Goal: Information Seeking & Learning: Learn about a topic

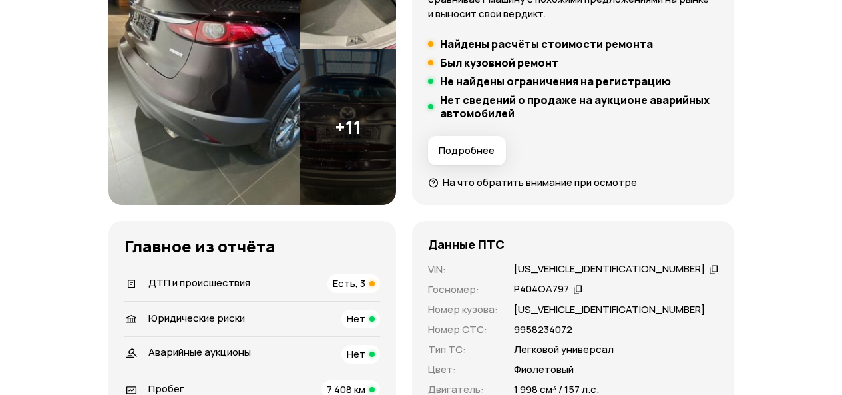
scroll to position [293, 0]
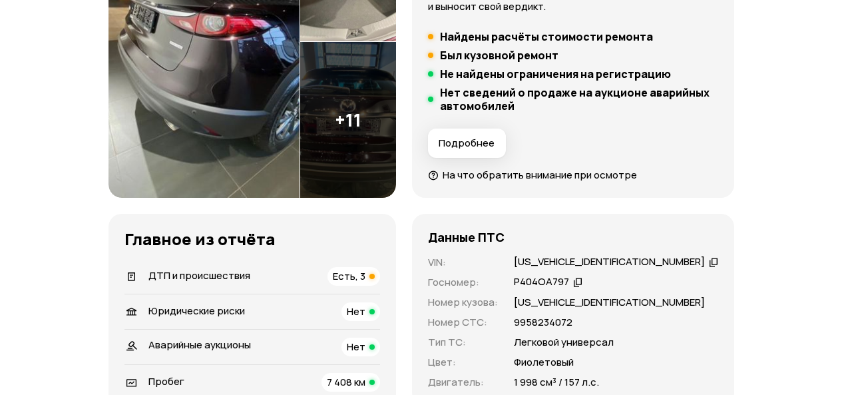
click at [365, 277] on span "Есть, 3" at bounding box center [349, 276] width 33 height 14
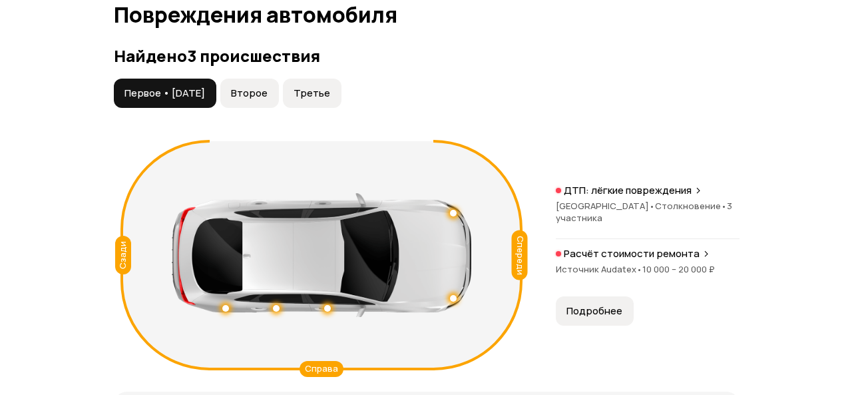
scroll to position [1505, 0]
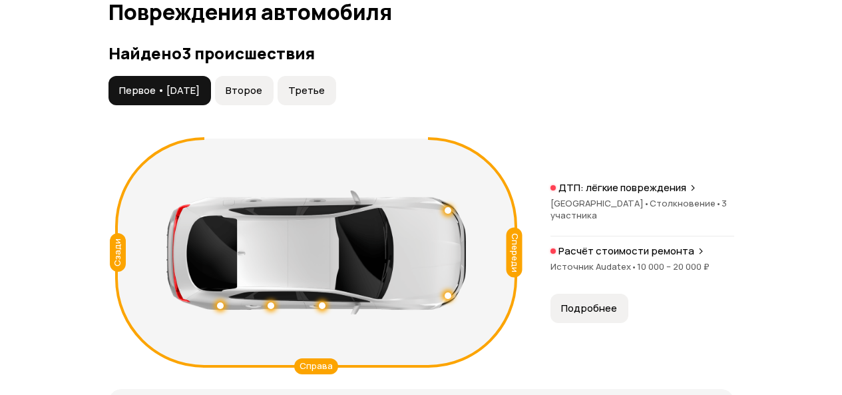
click at [262, 95] on span "Второе" at bounding box center [244, 90] width 37 height 13
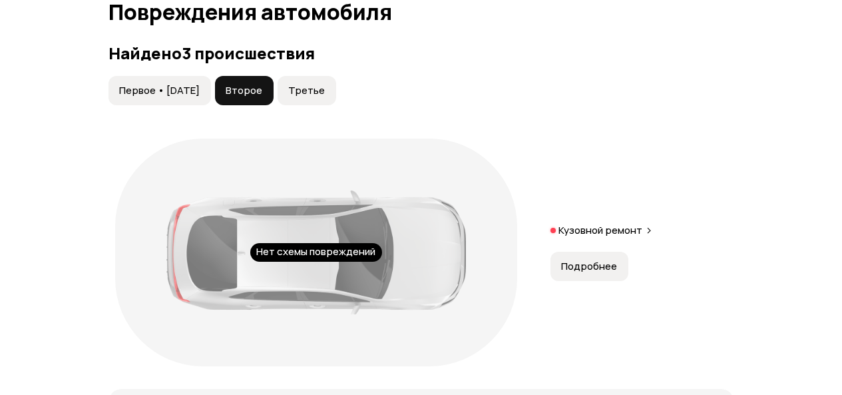
click at [596, 269] on span "Подробнее" at bounding box center [589, 266] width 56 height 13
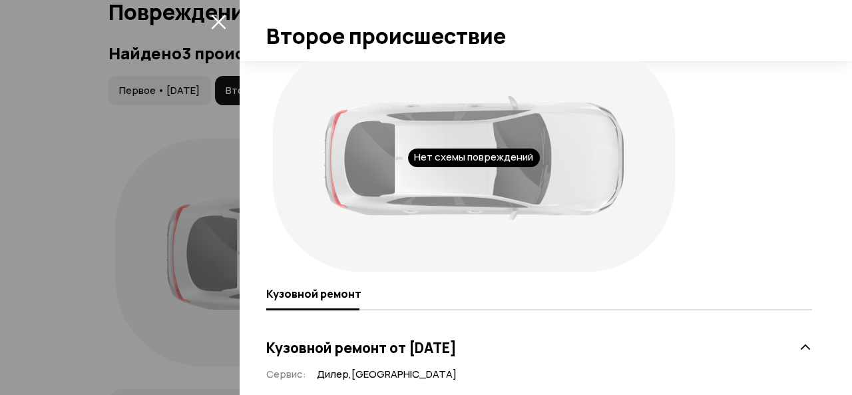
scroll to position [0, 0]
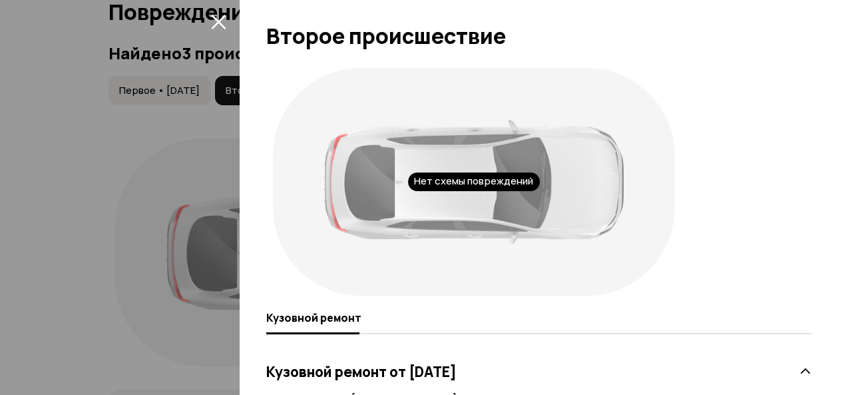
click at [31, 139] on div at bounding box center [426, 197] width 852 height 395
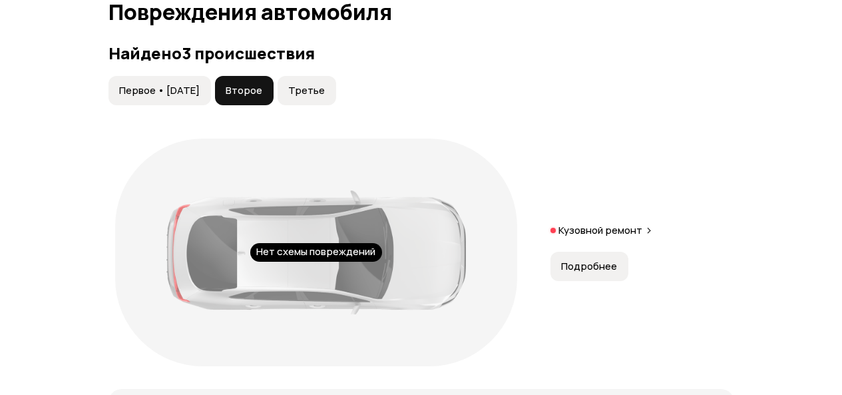
click at [325, 92] on span "Третье" at bounding box center [306, 90] width 37 height 13
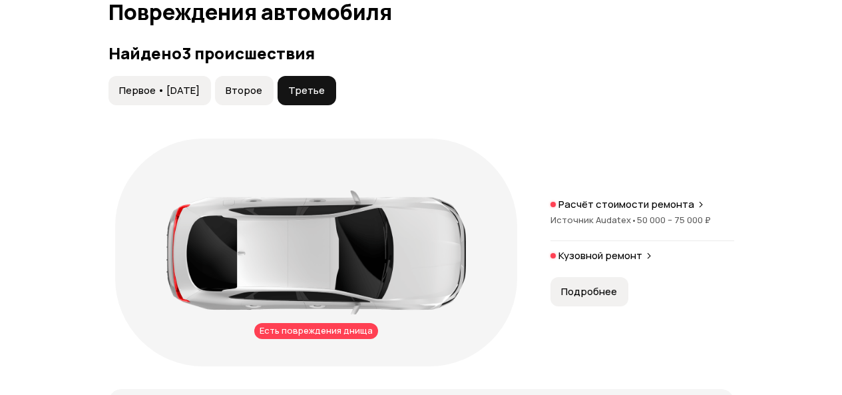
click at [583, 286] on span "Подробнее" at bounding box center [589, 291] width 56 height 13
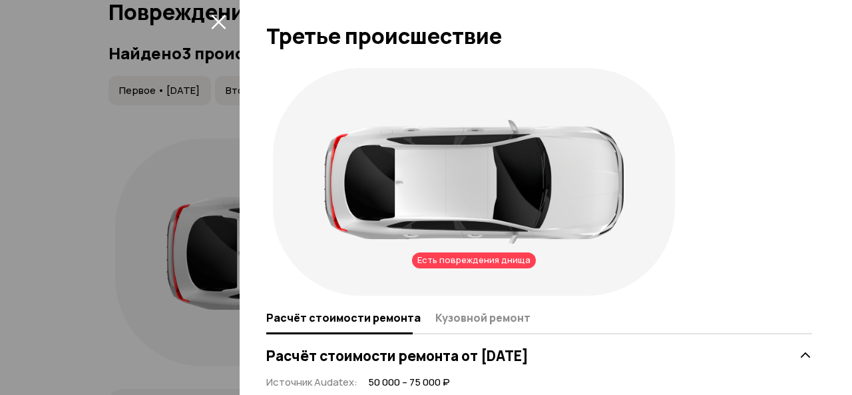
click at [217, 21] on icon "закрыть" at bounding box center [218, 22] width 15 height 15
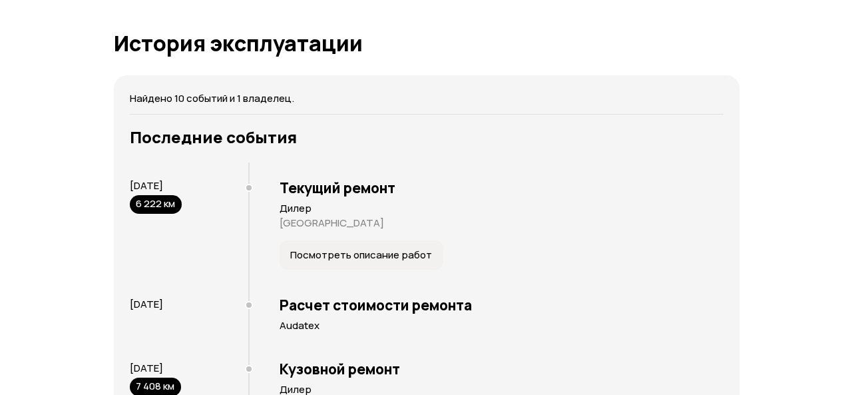
scroll to position [2676, 0]
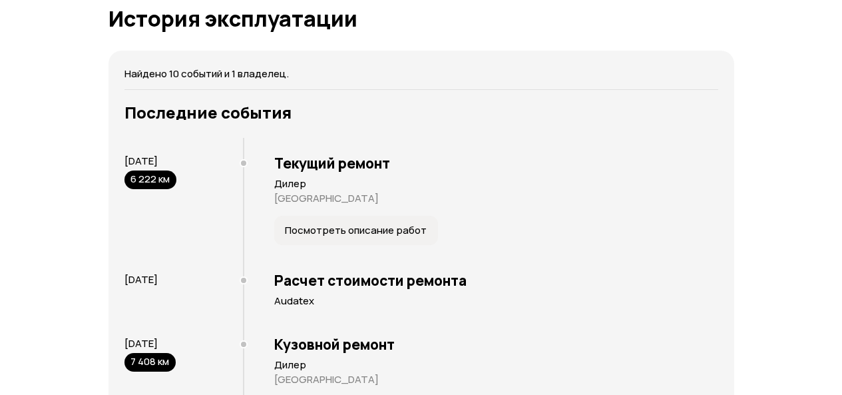
click at [331, 224] on span "Посмотреть описание работ" at bounding box center [356, 230] width 142 height 13
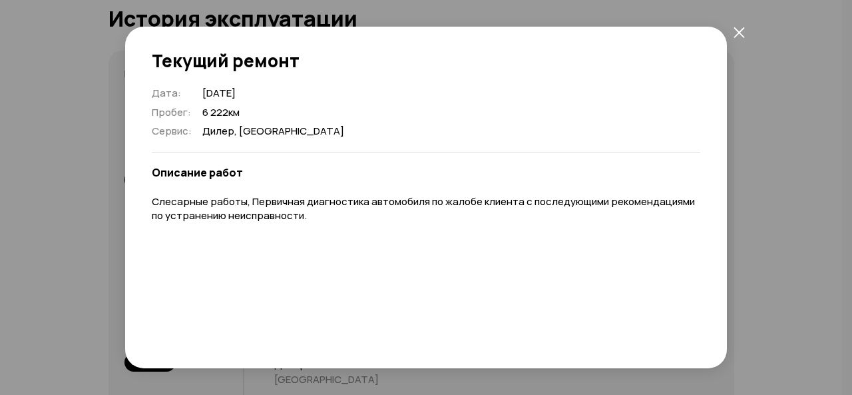
click at [735, 33] on icon "закрыть" at bounding box center [738, 32] width 11 height 11
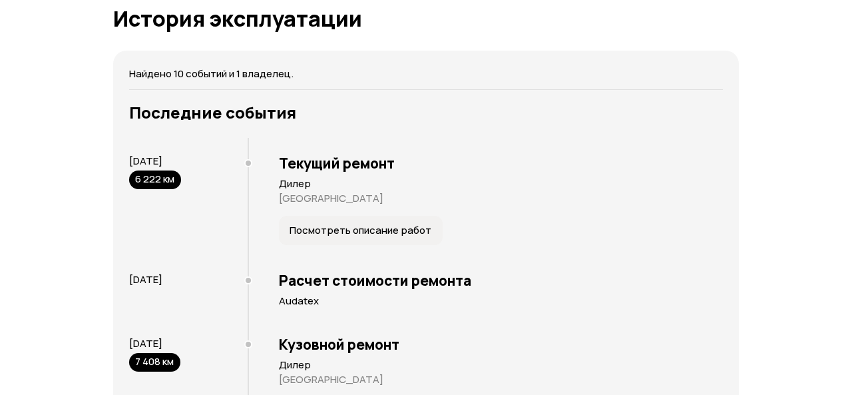
drag, startPoint x: 745, startPoint y: 303, endPoint x: 770, endPoint y: 329, distance: 36.7
click at [770, 329] on div "Отчёт от [DATE] Полностью сформирован   Скачать PDF   Поделиться Mazda CX-4, 20…" at bounding box center [426, 94] width 852 height 5445
click at [771, 330] on div "Отчёт от [DATE] Полностью сформирован   Скачать PDF   Поделиться Mazda CX-4, 20…" at bounding box center [426, 94] width 852 height 5445
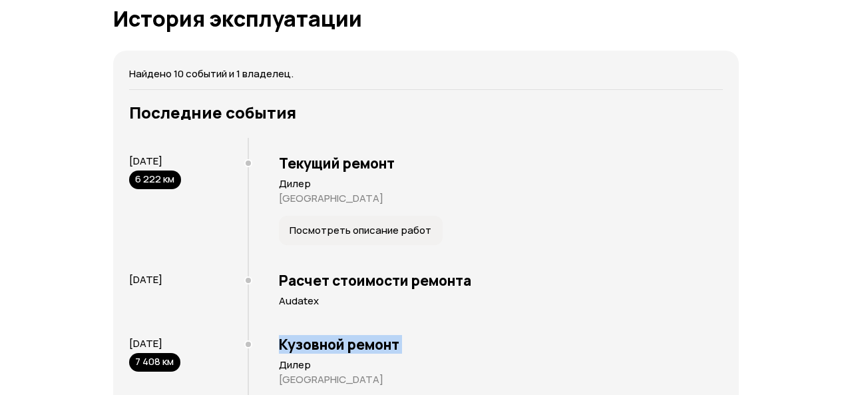
click at [771, 330] on div "Отчёт от [DATE] Полностью сформирован   Скачать PDF   Поделиться Mazda CX-4, 20…" at bounding box center [426, 94] width 852 height 5445
click at [317, 342] on h3 "Кузовной ремонт" at bounding box center [501, 343] width 444 height 17
click at [851, 385] on div "Отчёт от [DATE] Полностью сформирован   Скачать PDF   Поделиться Mazda CX-4, 20…" at bounding box center [426, 94] width 852 height 5445
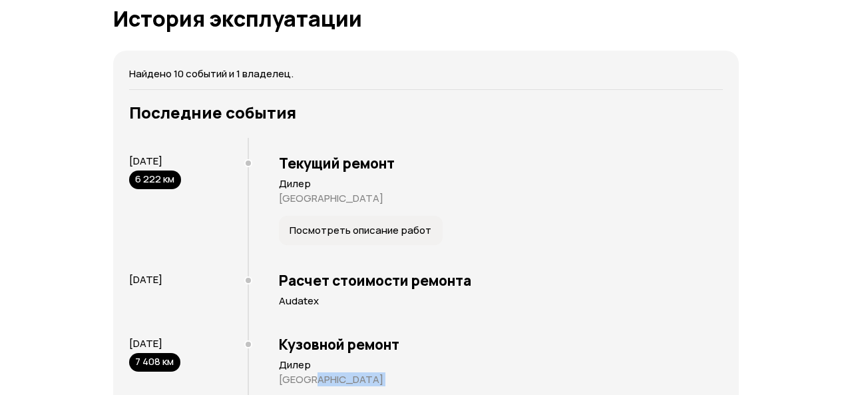
click at [851, 385] on div "Отчёт от [DATE] Полностью сформирован   Скачать PDF   Поделиться Mazda CX-4, 20…" at bounding box center [426, 94] width 852 height 5445
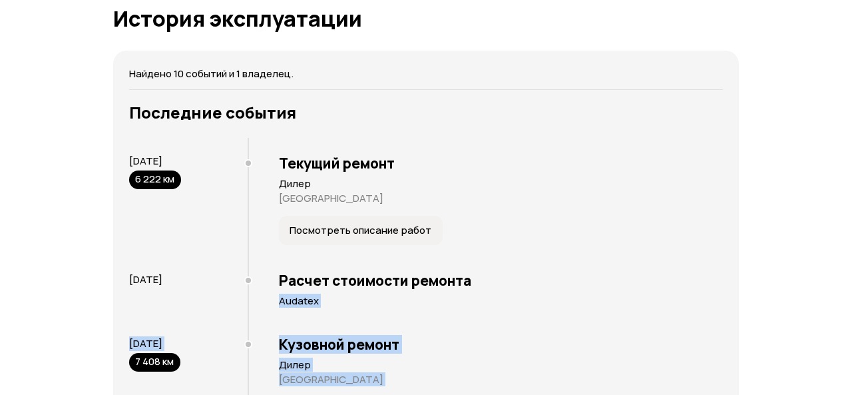
drag, startPoint x: 851, startPoint y: 385, endPoint x: 805, endPoint y: 293, distance: 103.6
click at [805, 293] on div "Отчёт от [DATE] Полностью сформирован   Скачать PDF   Поделиться Mazda CX-4, 20…" at bounding box center [426, 94] width 852 height 5445
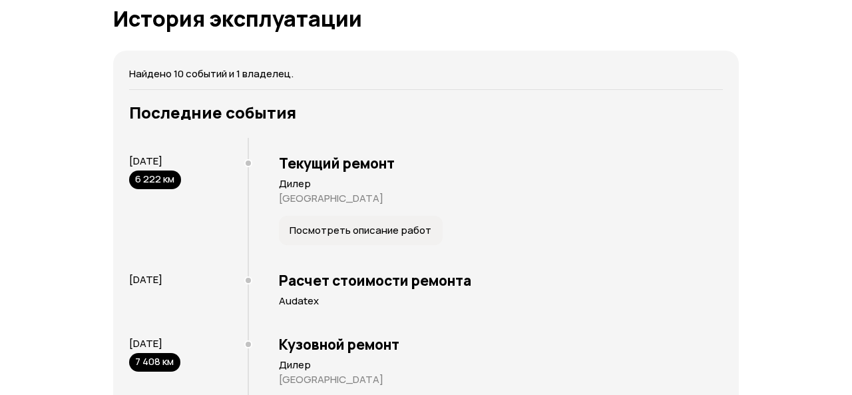
click at [811, 28] on div "Отчёт от [DATE] Полностью сформирован   Скачать PDF   Поделиться Mazda CX-4, 20…" at bounding box center [426, 94] width 852 height 5445
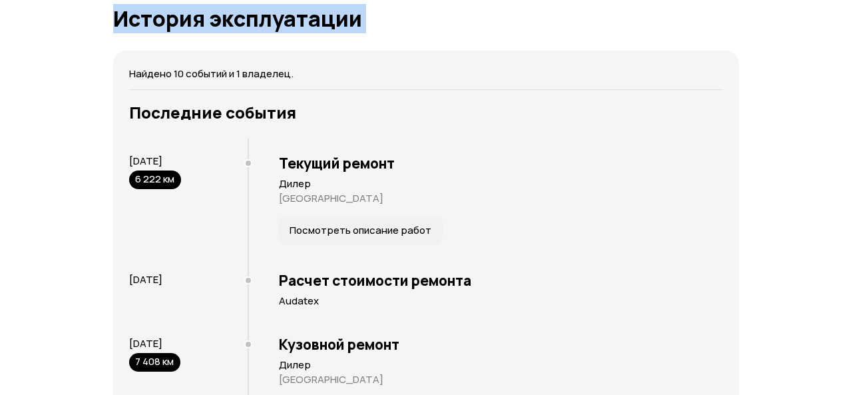
drag, startPoint x: 811, startPoint y: 28, endPoint x: 844, endPoint y: 9, distance: 38.7
click at [844, 9] on div "Отчёт от [DATE] Полностью сформирован   Скачать PDF   Поделиться Mazda CX-4, 20…" at bounding box center [426, 94] width 852 height 5445
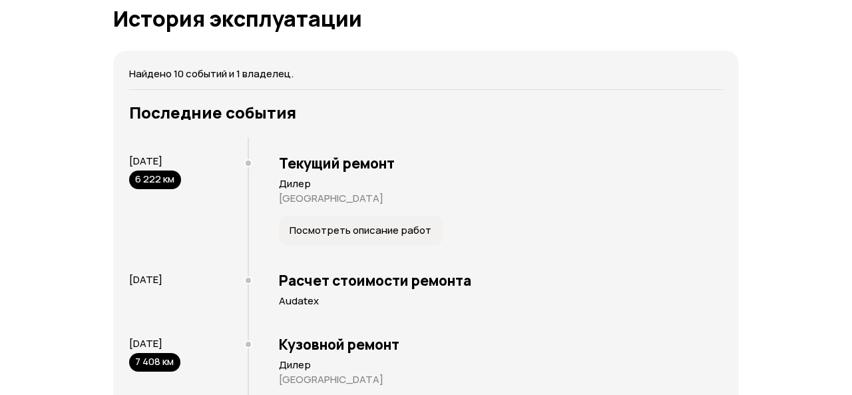
click at [844, 9] on div "Отчёт от [DATE] Полностью сформирован   Скачать PDF   Поделиться Mazda CX-4, 20…" at bounding box center [426, 94] width 852 height 5445
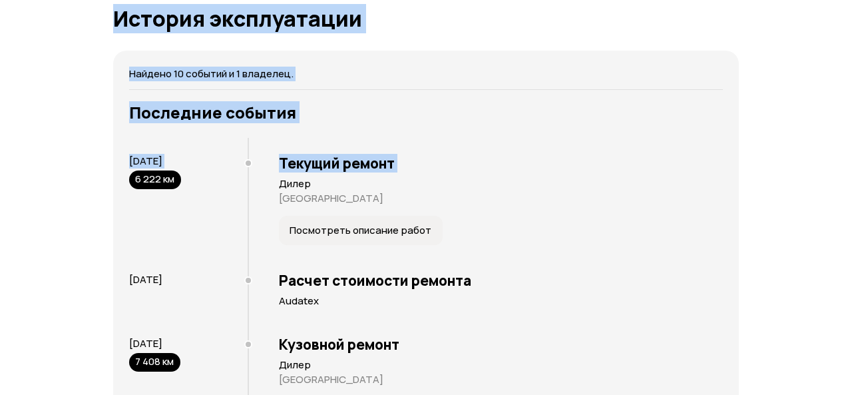
drag, startPoint x: 844, startPoint y: 9, endPoint x: 339, endPoint y: 158, distance: 527.1
click at [339, 158] on div "Отчёт от [DATE] Полностью сформирован   Скачать PDF   Поделиться Mazda CX-4, 20…" at bounding box center [426, 94] width 852 height 5445
click at [851, 42] on div "Отчёт от [DATE] Полностью сформирован   Скачать PDF   Поделиться Mazda CX-4, 20…" at bounding box center [426, 94] width 852 height 5445
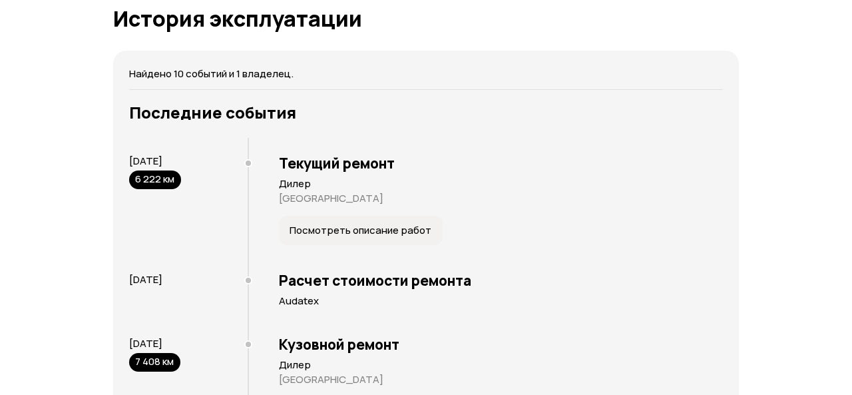
click at [851, 42] on div "Отчёт от [DATE] Полностью сформирован   Скачать PDF   Поделиться Mazda CX-4, 20…" at bounding box center [426, 94] width 852 height 5445
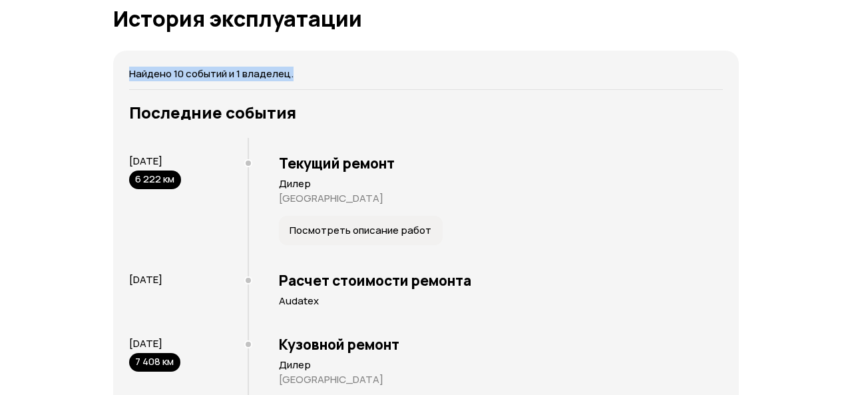
click at [851, 42] on div "Отчёт от [DATE] Полностью сформирован   Скачать PDF   Поделиться Mazda CX-4, 20…" at bounding box center [426, 94] width 852 height 5445
click at [851, 39] on div "Отчёт от [DATE] Полностью сформирован   Скачать PDF   Поделиться Mazda CX-4, 20…" at bounding box center [426, 94] width 852 height 5445
click at [839, 15] on div "Отчёт от [DATE] Полностью сформирован   Скачать PDF   Поделиться Mazda CX-4, 20…" at bounding box center [426, 94] width 852 height 5445
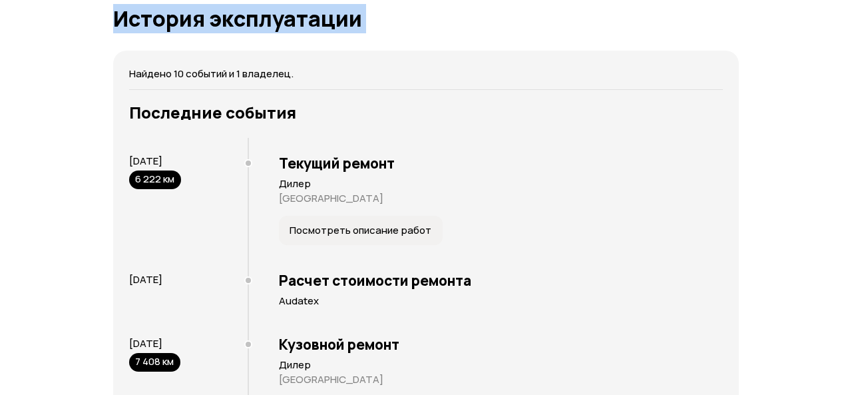
click at [839, 15] on div "Отчёт от [DATE] Полностью сформирован   Скачать PDF   Поделиться Mazda CX-4, 20…" at bounding box center [426, 94] width 852 height 5445
click at [839, 7] on div "Отчёт от [DATE] Полностью сформирован   Скачать PDF   Поделиться Mazda CX-4, 20…" at bounding box center [426, 94] width 852 height 5445
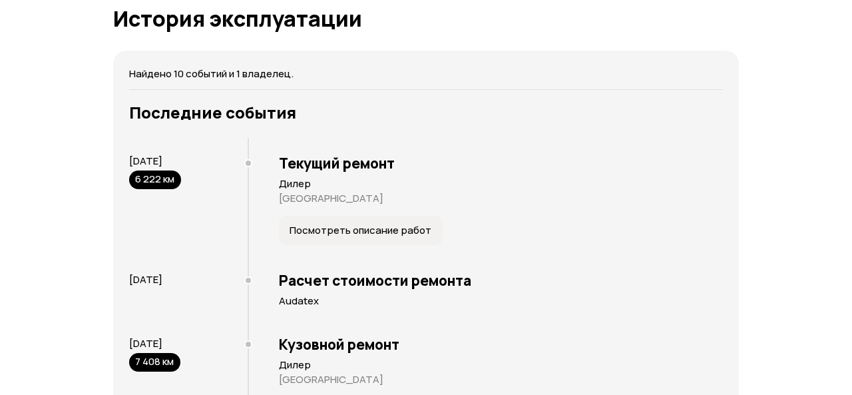
click at [839, 7] on div "Отчёт от [DATE] Полностью сформирован   Скачать PDF   Поделиться Mazda CX-4, 20…" at bounding box center [426, 94] width 852 height 5445
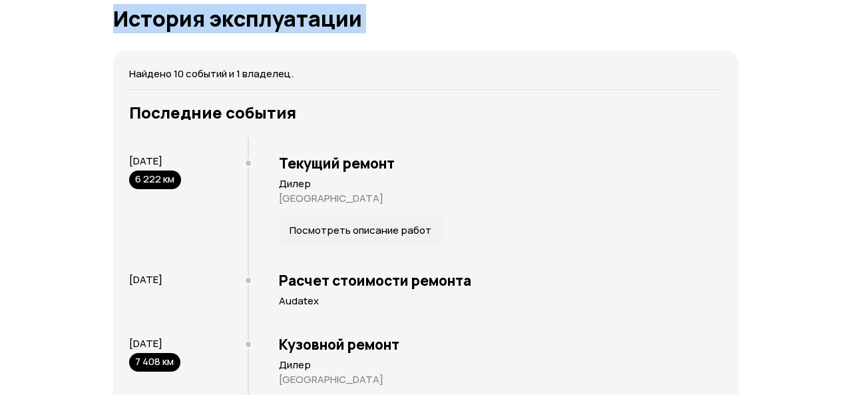
click at [839, 7] on div "Отчёт от [DATE] Полностью сформирован   Скачать PDF   Поделиться Mazda CX-4, 20…" at bounding box center [426, 94] width 852 height 5445
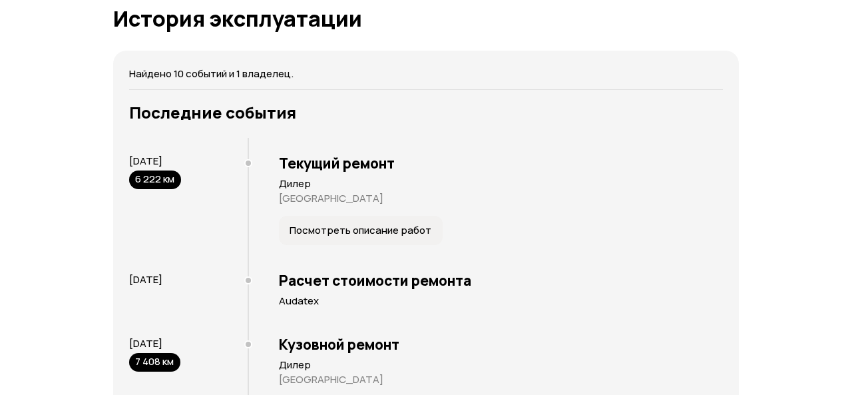
click at [850, 380] on div "Отчёт от [DATE] Полностью сформирован   Скачать PDF   Поделиться Mazda CX-4, 20…" at bounding box center [426, 94] width 852 height 5445
click at [843, 311] on div "Отчёт от [DATE] Полностью сформирован   Скачать PDF   Поделиться Mazda CX-4, 20…" at bounding box center [426, 94] width 852 height 5445
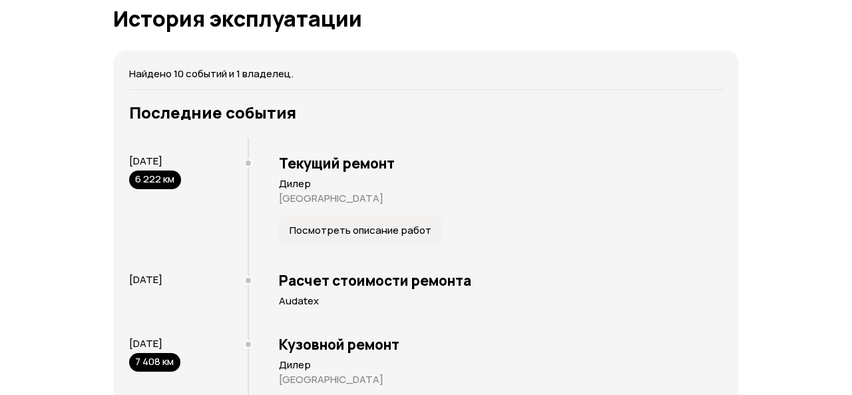
click at [843, 311] on div "Отчёт от [DATE] Полностью сформирован   Скачать PDF   Поделиться Mazda CX-4, 20…" at bounding box center [426, 94] width 852 height 5445
